Goal: Task Accomplishment & Management: Manage account settings

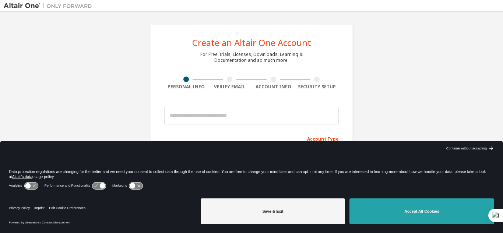
click at [388, 210] on button "Accept All Cookies" at bounding box center [422, 212] width 145 height 26
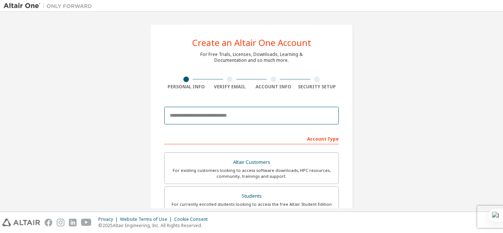
click at [208, 115] on input "email" at bounding box center [251, 116] width 175 height 18
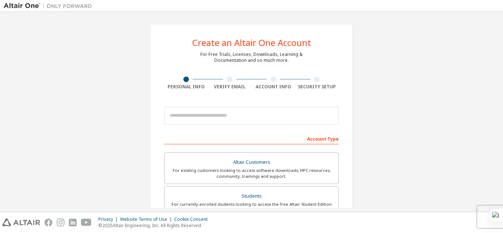
click at [359, 122] on div "Create an Altair One Account For Free Trials, Licenses, Downloads, Learning & D…" at bounding box center [252, 210] width 220 height 390
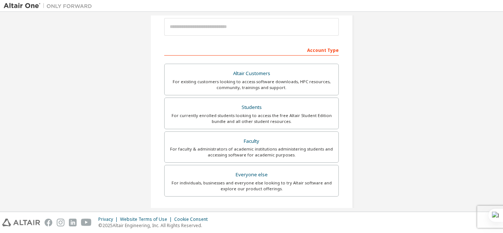
scroll to position [13, 0]
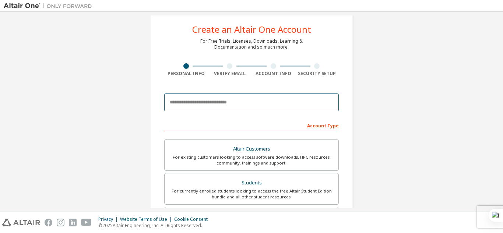
click at [212, 105] on input "email" at bounding box center [251, 103] width 175 height 18
type input "**********"
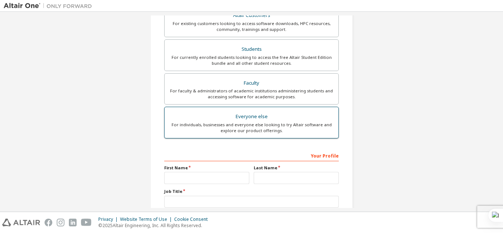
scroll to position [147, 0]
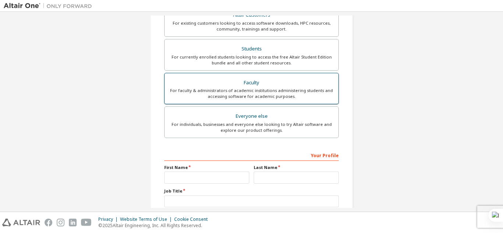
click at [255, 89] on div "For faculty & administrators of academic institutions administering students an…" at bounding box center [251, 94] width 165 height 12
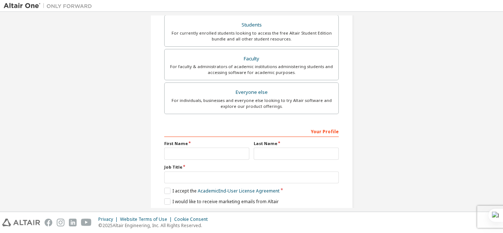
scroll to position [184, 0]
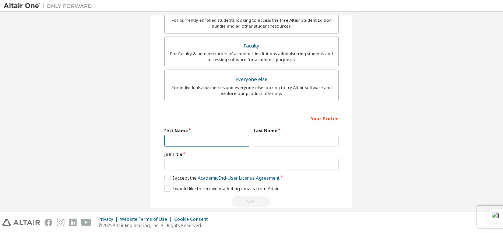
click at [202, 144] on input "text" at bounding box center [206, 141] width 85 height 12
type input "****"
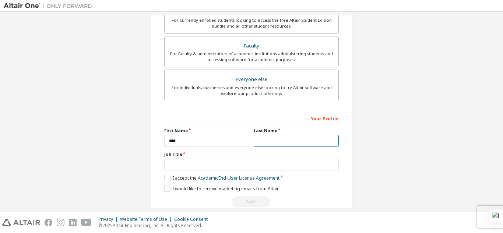
click at [262, 139] on input "text" at bounding box center [296, 141] width 85 height 12
type input "*****"
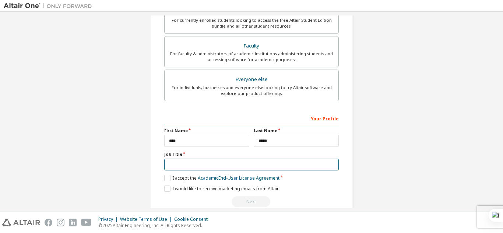
click at [185, 168] on input "text" at bounding box center [251, 165] width 175 height 12
type input "*"
type input "**********"
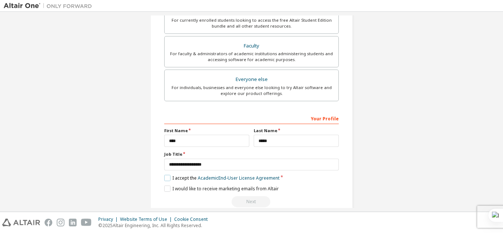
click at [164, 181] on label "I accept the Academic End-User License Agreement" at bounding box center [221, 178] width 115 height 6
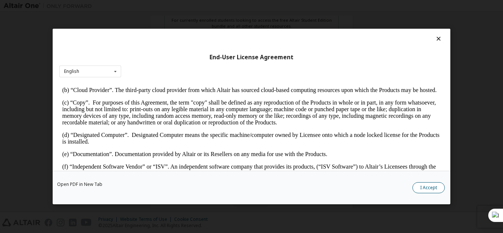
click at [421, 189] on button "I Accept" at bounding box center [429, 187] width 32 height 11
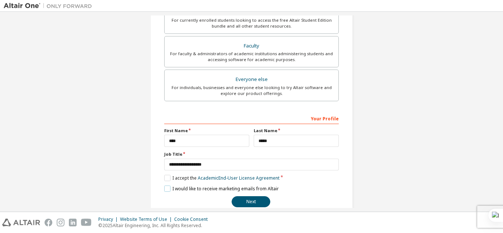
click at [164, 188] on label "I would like to receive marketing emails from Altair" at bounding box center [221, 189] width 115 height 6
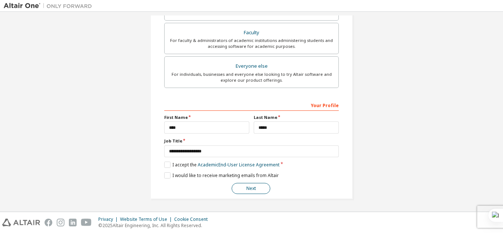
click at [256, 189] on button "Next" at bounding box center [251, 188] width 39 height 11
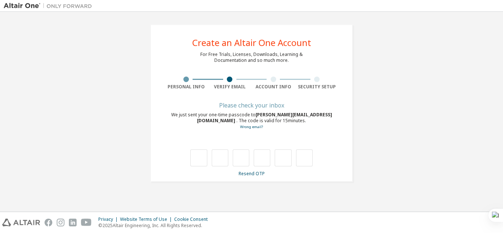
scroll to position [0, 0]
type input "*"
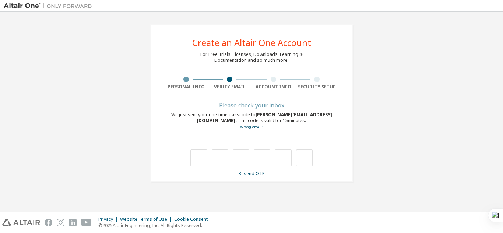
type input "*"
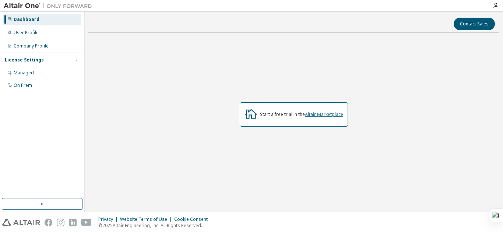
click at [330, 115] on link "Altair Marketplace" at bounding box center [324, 114] width 38 height 6
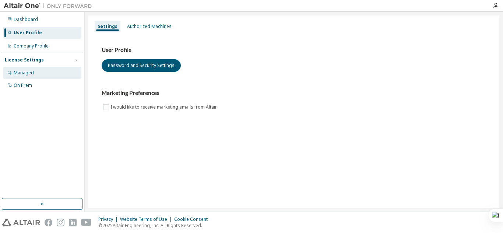
click at [38, 72] on div "Managed" at bounding box center [42, 73] width 79 height 12
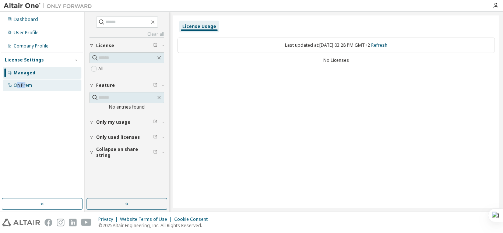
drag, startPoint x: 18, startPoint y: 80, endPoint x: 27, endPoint y: 88, distance: 11.8
click at [27, 91] on div "On Prem" at bounding box center [42, 86] width 79 height 12
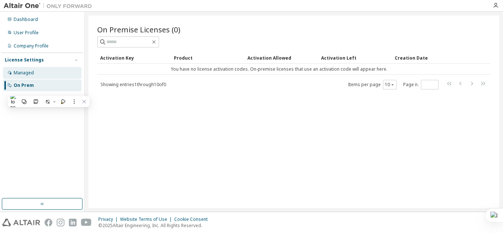
click at [47, 77] on div "Managed" at bounding box center [42, 73] width 79 height 12
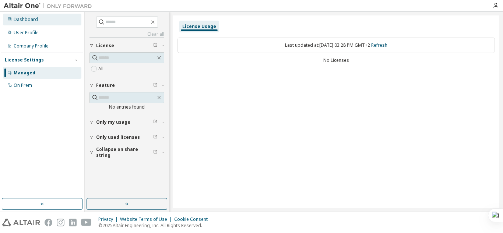
click at [28, 21] on div "Dashboard" at bounding box center [26, 20] width 24 height 6
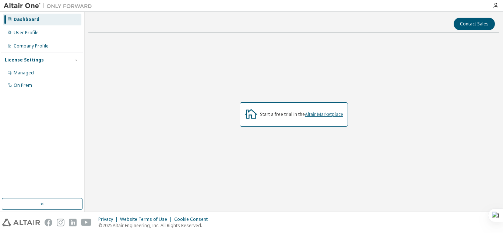
click at [260, 115] on link "Altair Marketplace" at bounding box center [324, 114] width 38 height 6
click at [57, 202] on button "button" at bounding box center [42, 204] width 81 height 12
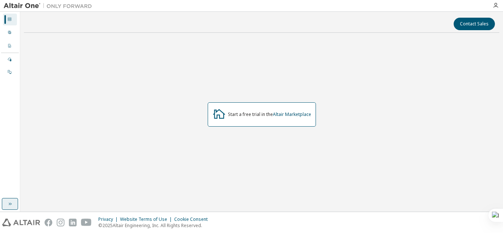
click at [6, 201] on button "button" at bounding box center [10, 204] width 16 height 12
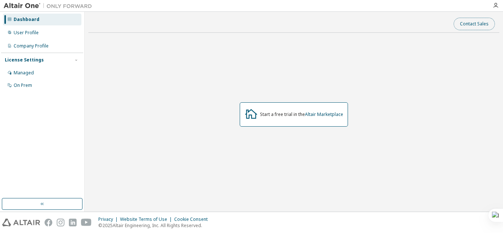
click at [476, 23] on button "Contact Sales" at bounding box center [474, 24] width 41 height 13
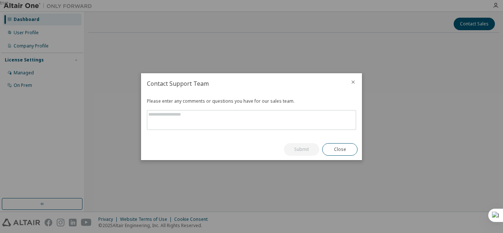
click at [350, 83] on div at bounding box center [354, 82] width 18 height 19
click at [352, 81] on icon "close" at bounding box center [353, 81] width 3 height 3
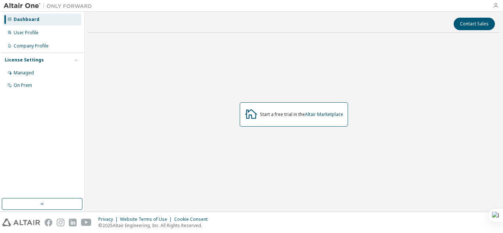
click at [496, 4] on icon "button" at bounding box center [496, 6] width 6 height 6
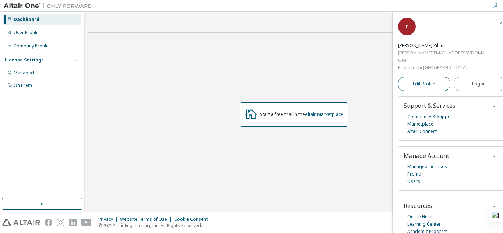
click at [428, 80] on span "Edit Profile" at bounding box center [424, 83] width 22 height 7
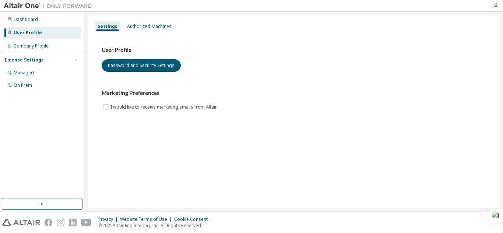
click at [495, 3] on icon "button" at bounding box center [496, 6] width 6 height 6
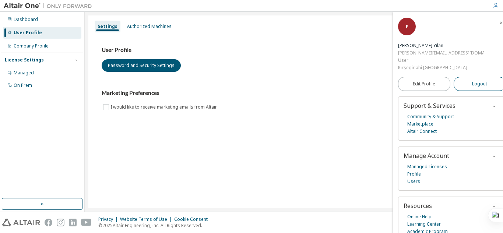
click at [473, 80] on span "Logout" at bounding box center [480, 83] width 15 height 7
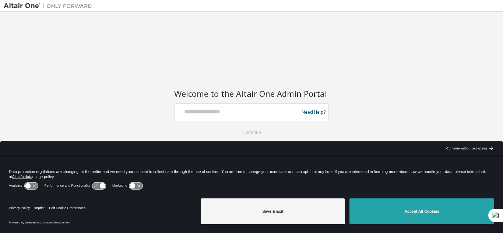
click at [424, 214] on button "Accept All Cookies" at bounding box center [422, 212] width 145 height 26
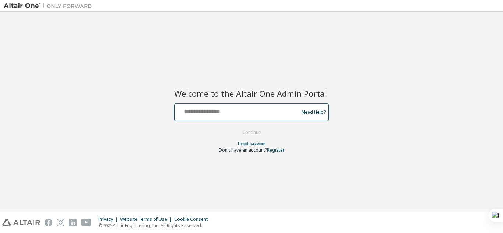
click at [248, 113] on input "text" at bounding box center [238, 110] width 121 height 11
type input "**********"
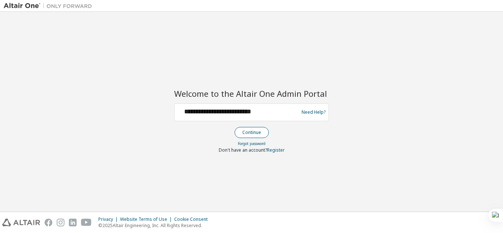
click at [255, 133] on button "Continue" at bounding box center [252, 132] width 34 height 11
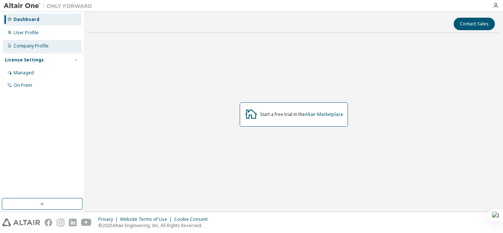
click at [48, 44] on div "Company Profile" at bounding box center [31, 46] width 35 height 6
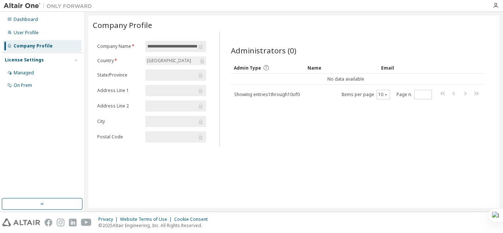
click at [172, 135] on input "text" at bounding box center [172, 136] width 50 height 7
click at [63, 34] on div "User Profile" at bounding box center [42, 33] width 79 height 12
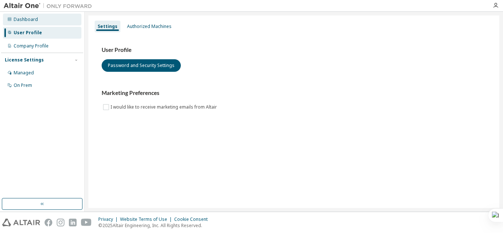
click at [42, 22] on div "Dashboard" at bounding box center [42, 20] width 79 height 12
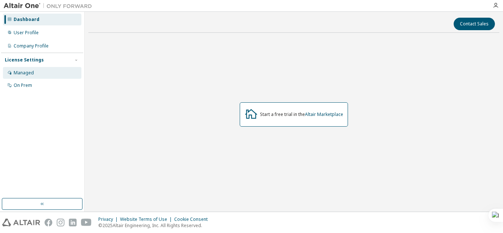
click at [29, 73] on div "Managed" at bounding box center [24, 73] width 20 height 6
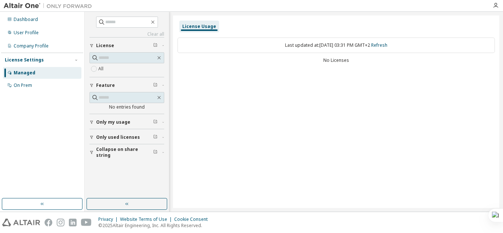
click at [95, 120] on div "button" at bounding box center [93, 122] width 7 height 4
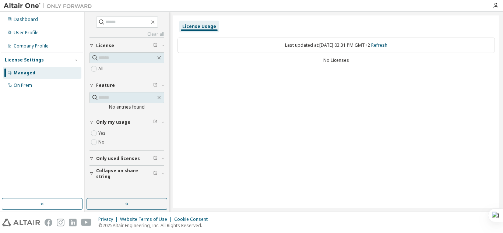
click at [95, 120] on div "button" at bounding box center [93, 122] width 7 height 4
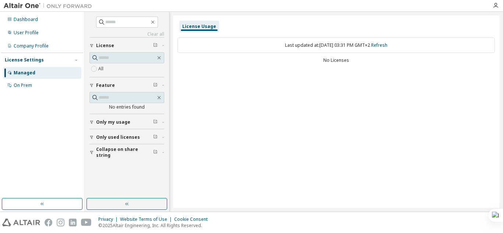
click at [91, 137] on icon "button" at bounding box center [92, 137] width 4 height 4
click at [105, 136] on span "Only used licenses" at bounding box center [118, 138] width 44 height 6
click at [43, 18] on div "Dashboard" at bounding box center [42, 20] width 79 height 12
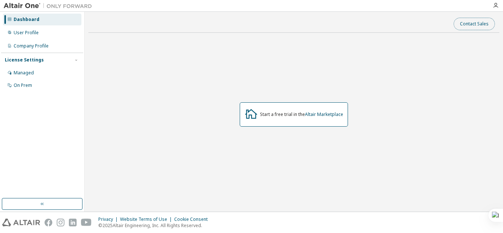
click at [470, 24] on button "Contact Sales" at bounding box center [474, 24] width 41 height 13
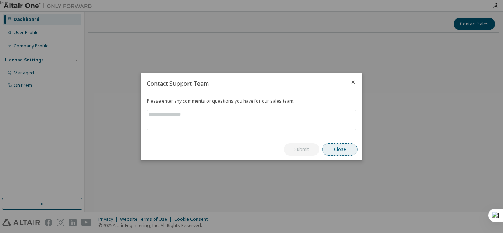
click at [347, 147] on button "Close" at bounding box center [339, 149] width 35 height 13
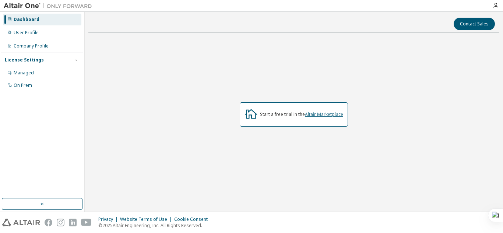
click at [328, 114] on link "Altair Marketplace" at bounding box center [324, 114] width 38 height 6
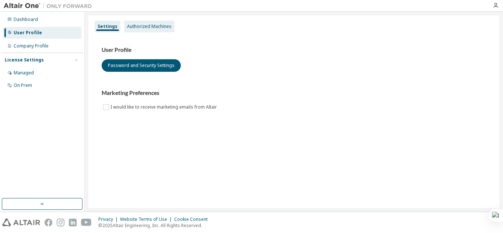
click at [160, 24] on div "Authorized Machines" at bounding box center [149, 27] width 45 height 6
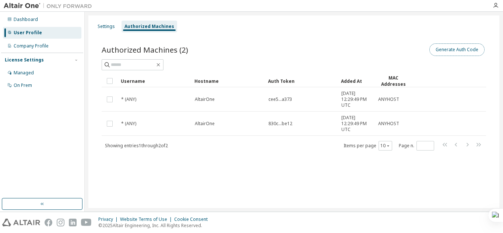
click at [463, 46] on button "Generate Auth Code" at bounding box center [457, 49] width 55 height 13
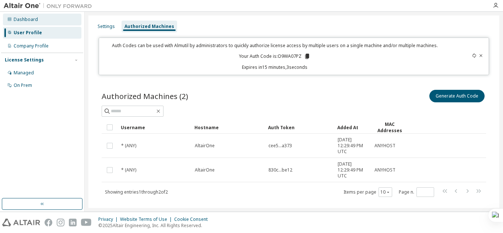
click at [31, 17] on div "Dashboard" at bounding box center [26, 20] width 24 height 6
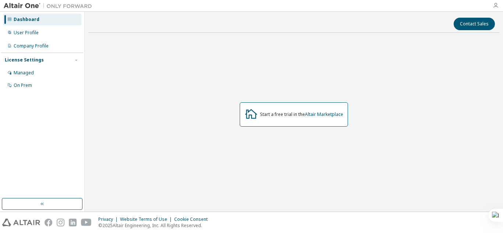
click at [496, 4] on icon "button" at bounding box center [496, 6] width 6 height 6
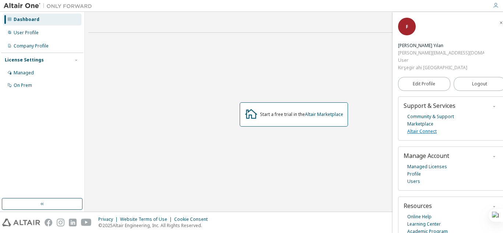
click at [417, 128] on link "Altair Connect" at bounding box center [422, 131] width 29 height 7
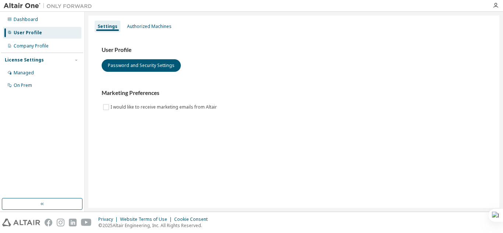
click at [150, 21] on div "Authorized Machines" at bounding box center [149, 27] width 50 height 12
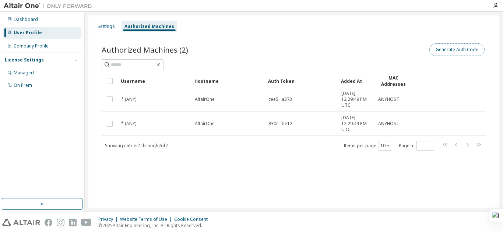
click at [442, 52] on button "Generate Auth Code" at bounding box center [457, 49] width 55 height 13
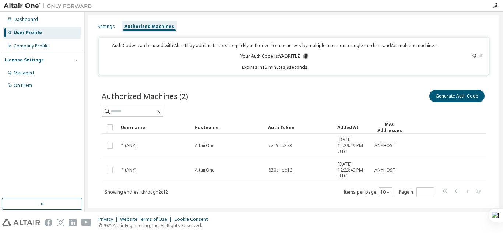
click at [305, 57] on icon at bounding box center [306, 56] width 4 height 5
click at [229, 90] on div "Authorized Machines (2) Generate Auth Code" at bounding box center [294, 95] width 385 height 15
click at [107, 25] on div "Settings" at bounding box center [106, 27] width 17 height 6
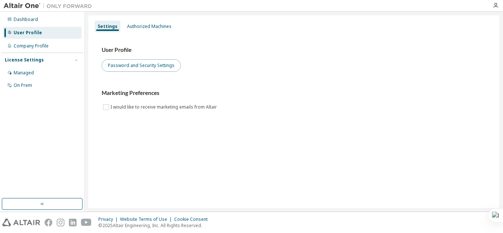
click at [136, 63] on button "Password and Security Settings" at bounding box center [141, 65] width 79 height 13
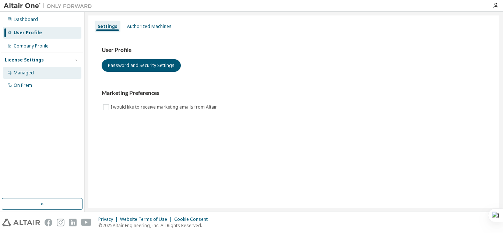
click at [38, 69] on div "Managed" at bounding box center [42, 73] width 79 height 12
